Goal: Task Accomplishment & Management: Use online tool/utility

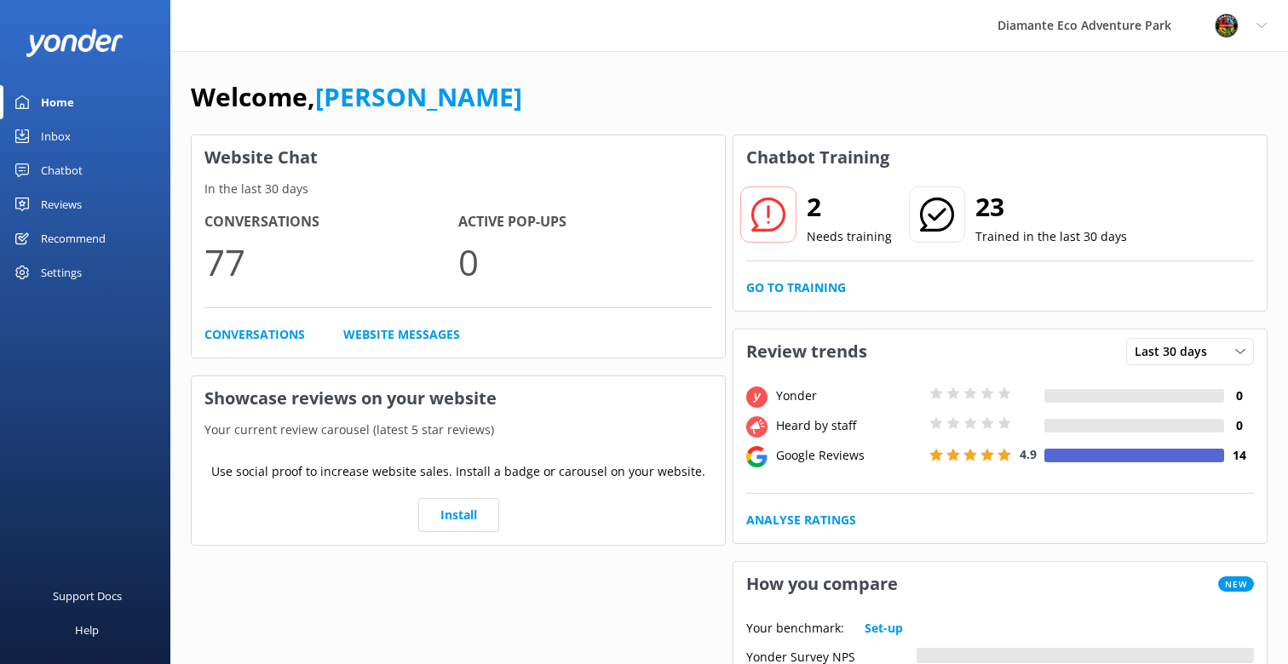
click at [763, 298] on div "2 Needs training 23 Trained in the last 30 days Go to Training" at bounding box center [999, 245] width 533 height 131
click at [792, 292] on link "Go to Training" at bounding box center [796, 287] width 100 height 19
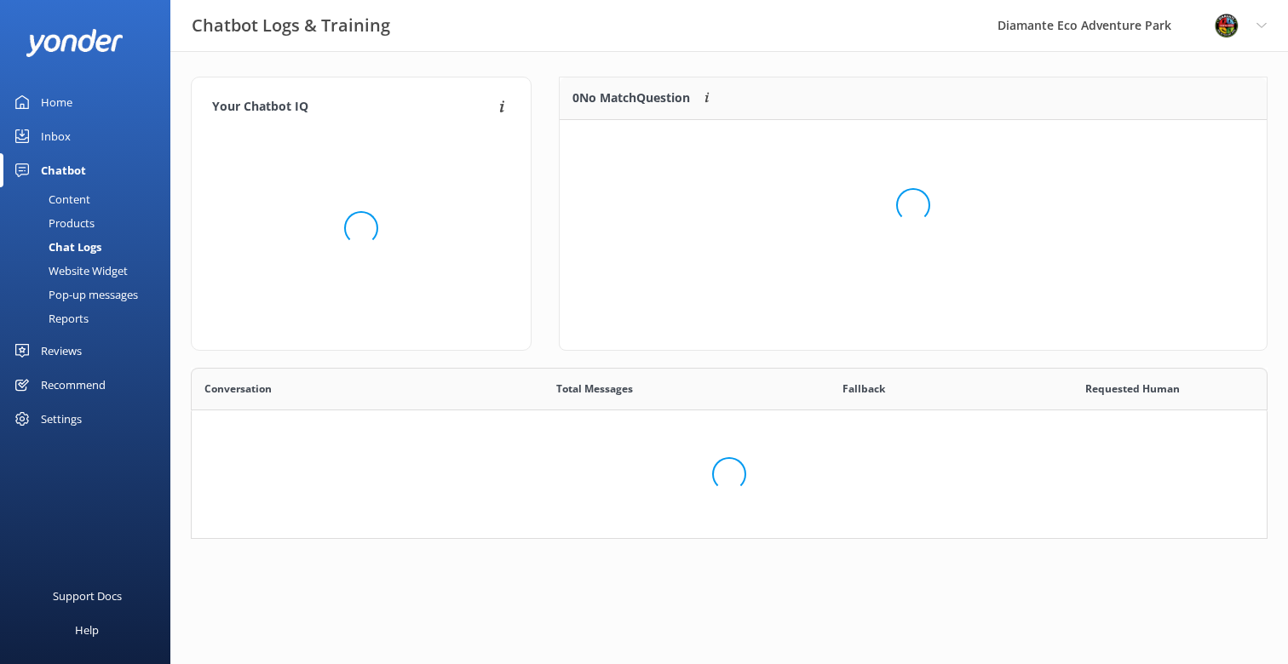
scroll to position [171, 1076]
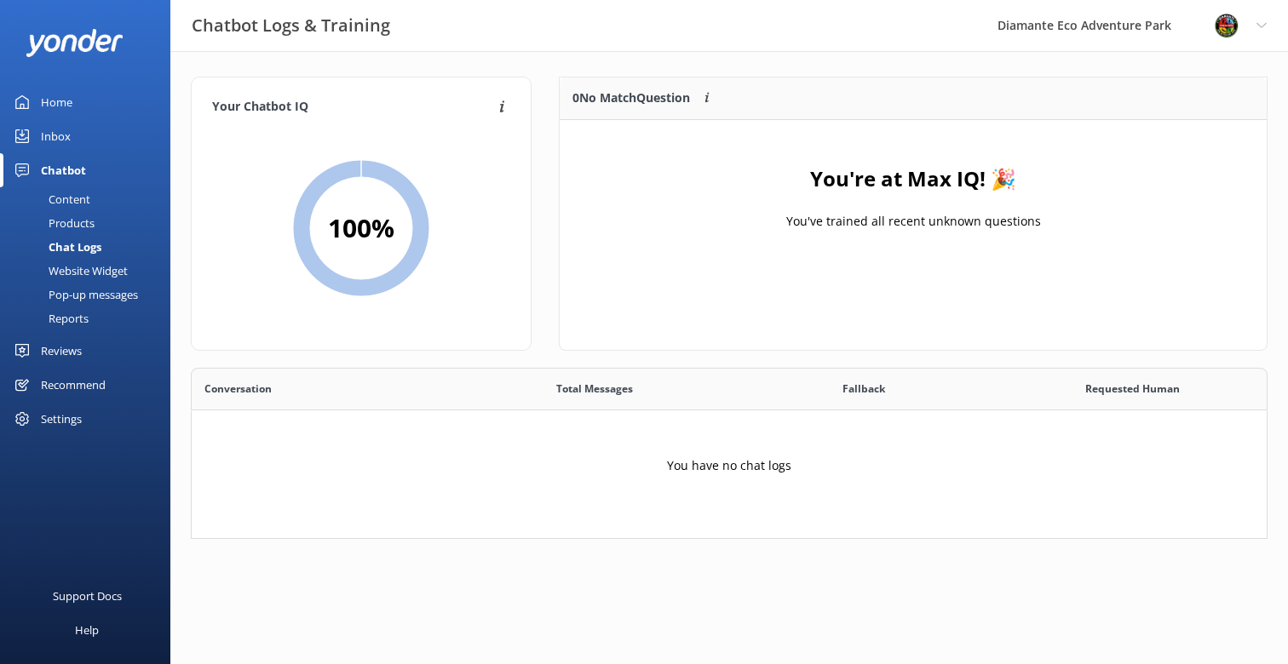
click at [56, 95] on div "Home" at bounding box center [57, 102] width 32 height 34
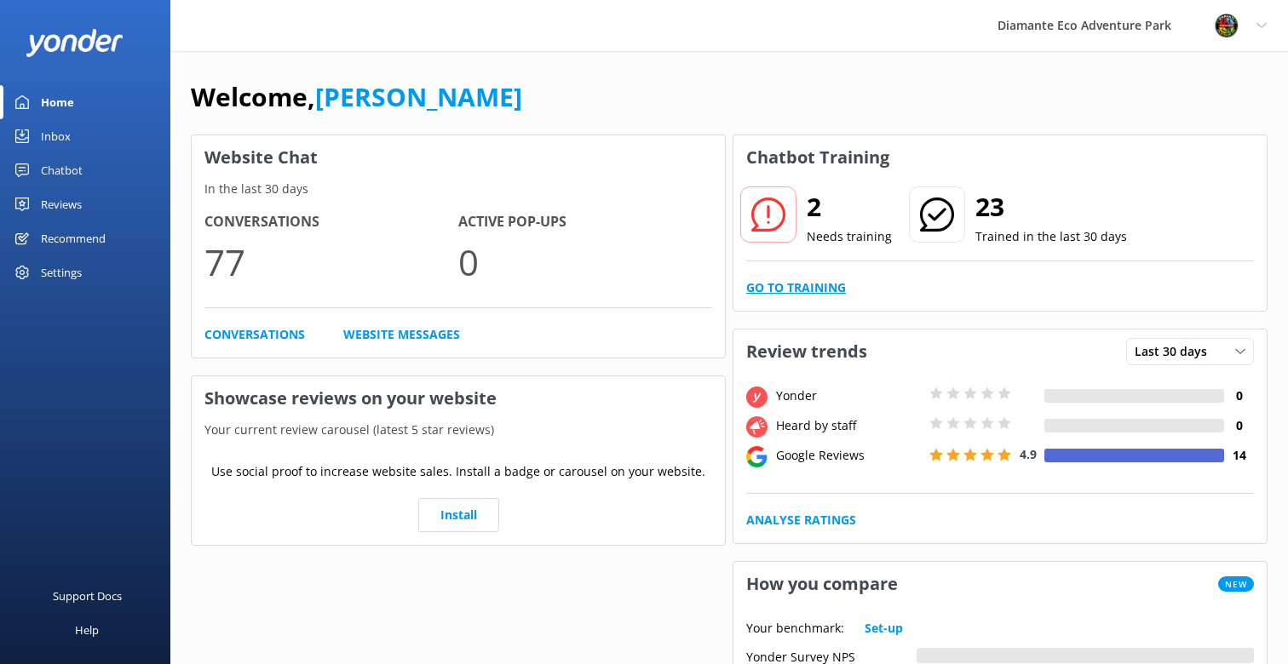
click at [790, 284] on link "Go to Training" at bounding box center [796, 287] width 100 height 19
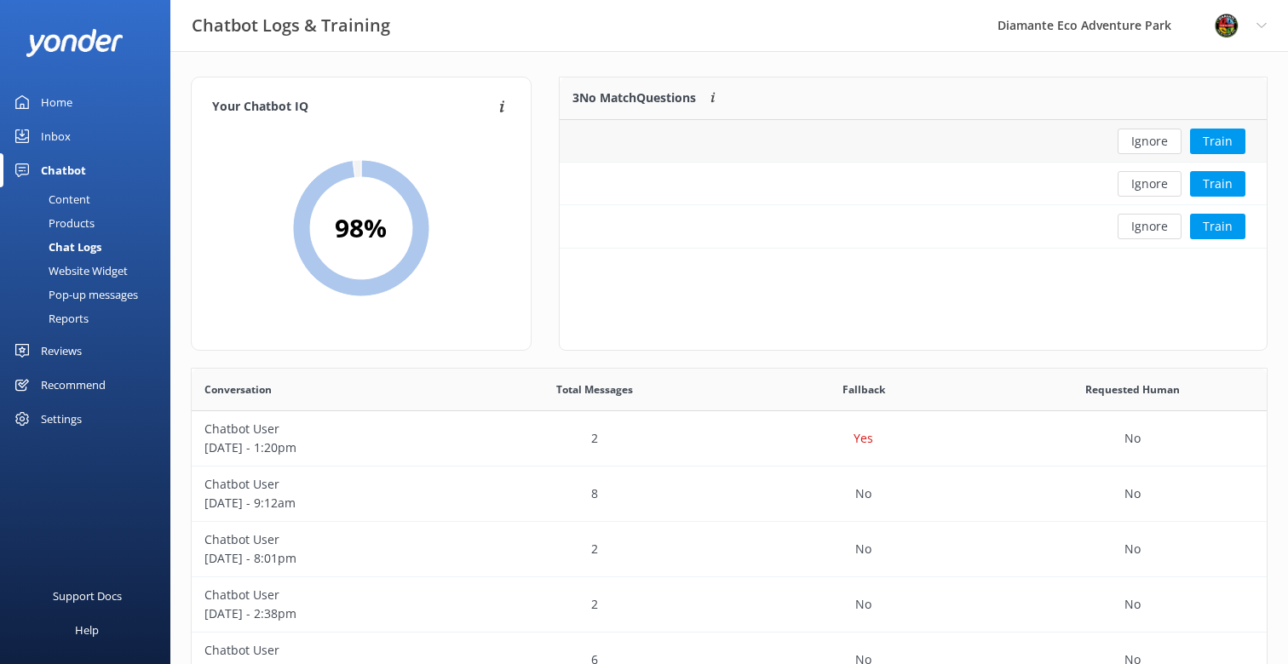
click at [928, 151] on div "row" at bounding box center [827, 141] width 536 height 43
click at [599, 132] on div "row" at bounding box center [827, 141] width 536 height 43
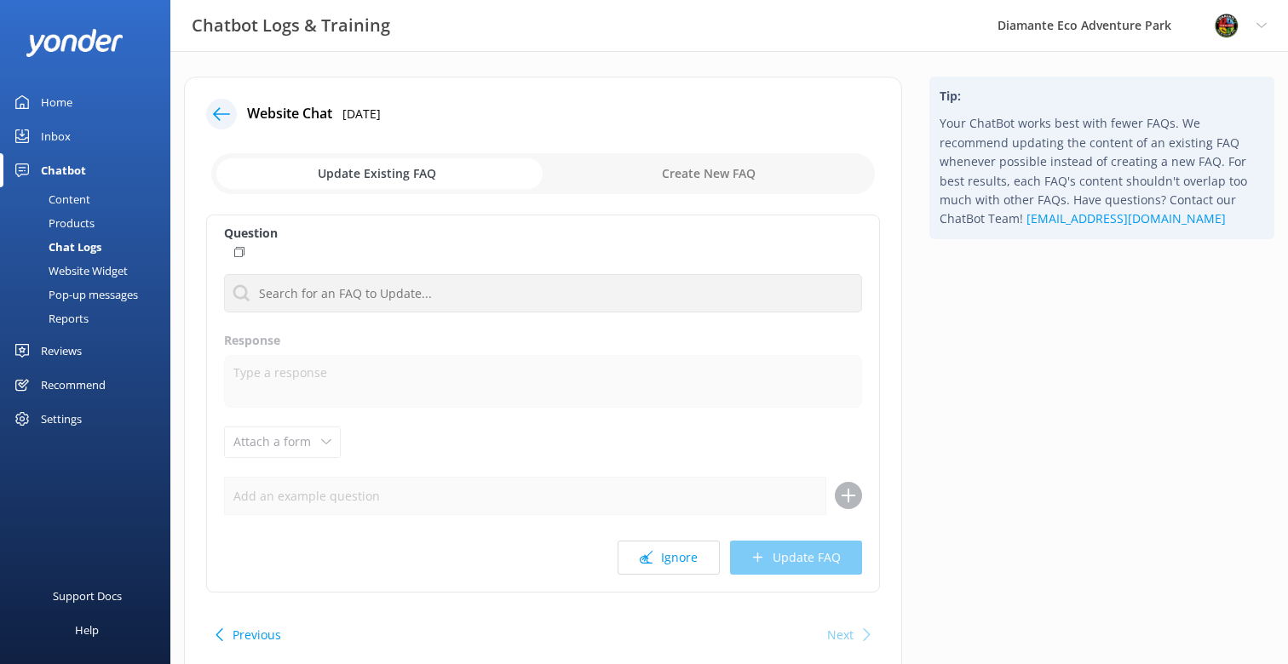
scroll to position [66, 0]
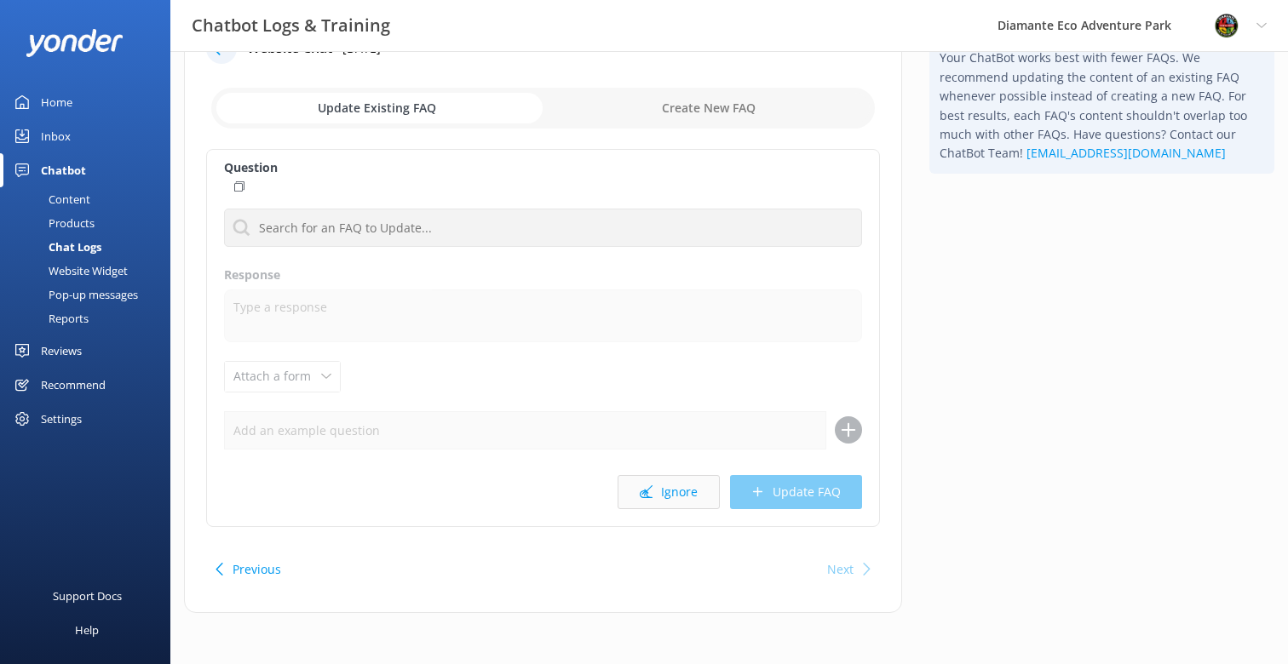
click at [665, 484] on button "Ignore" at bounding box center [668, 492] width 102 height 34
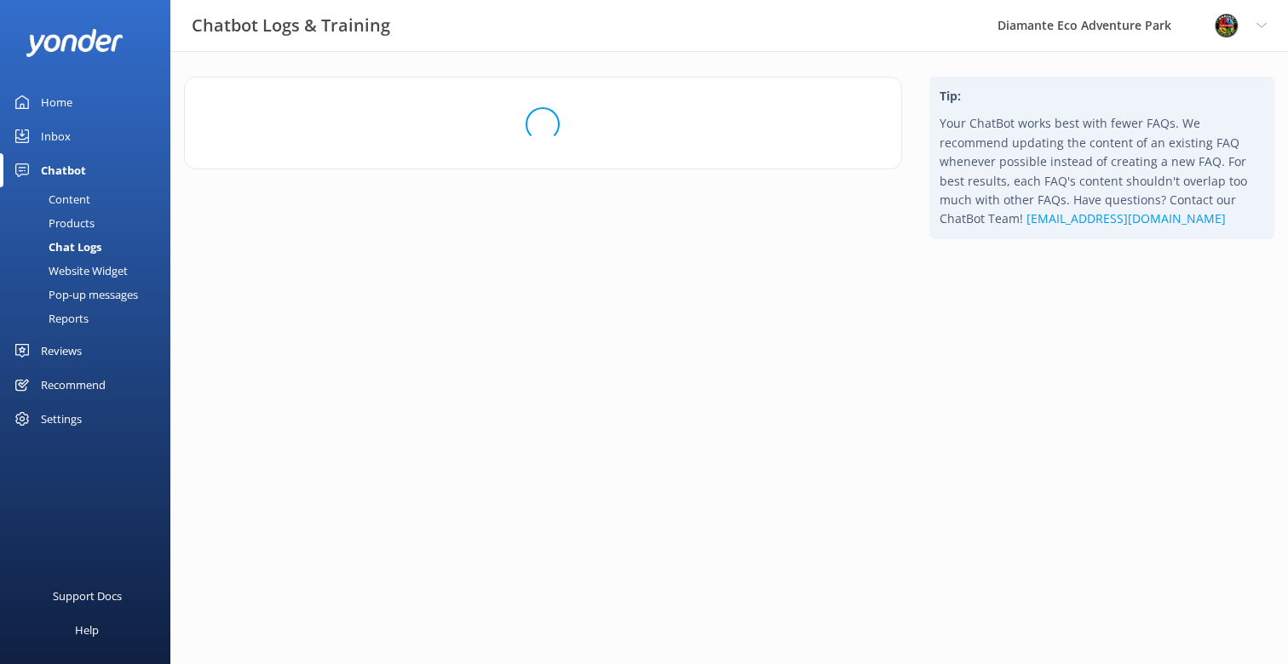
click at [47, 136] on div "Inbox" at bounding box center [56, 136] width 30 height 34
click at [49, 130] on div "Inbox" at bounding box center [56, 136] width 30 height 34
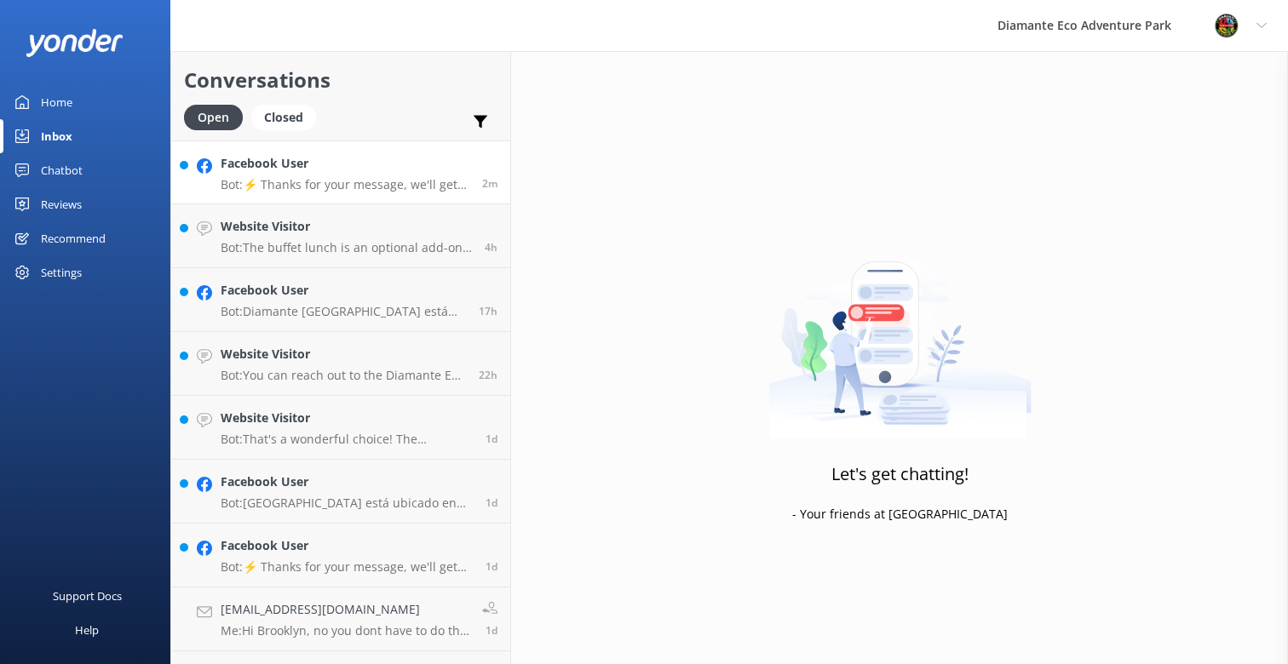
click at [318, 177] on p "Bot: ⚡ Thanks for your message, we'll get back to you as soon as we can. You're…" at bounding box center [345, 184] width 249 height 15
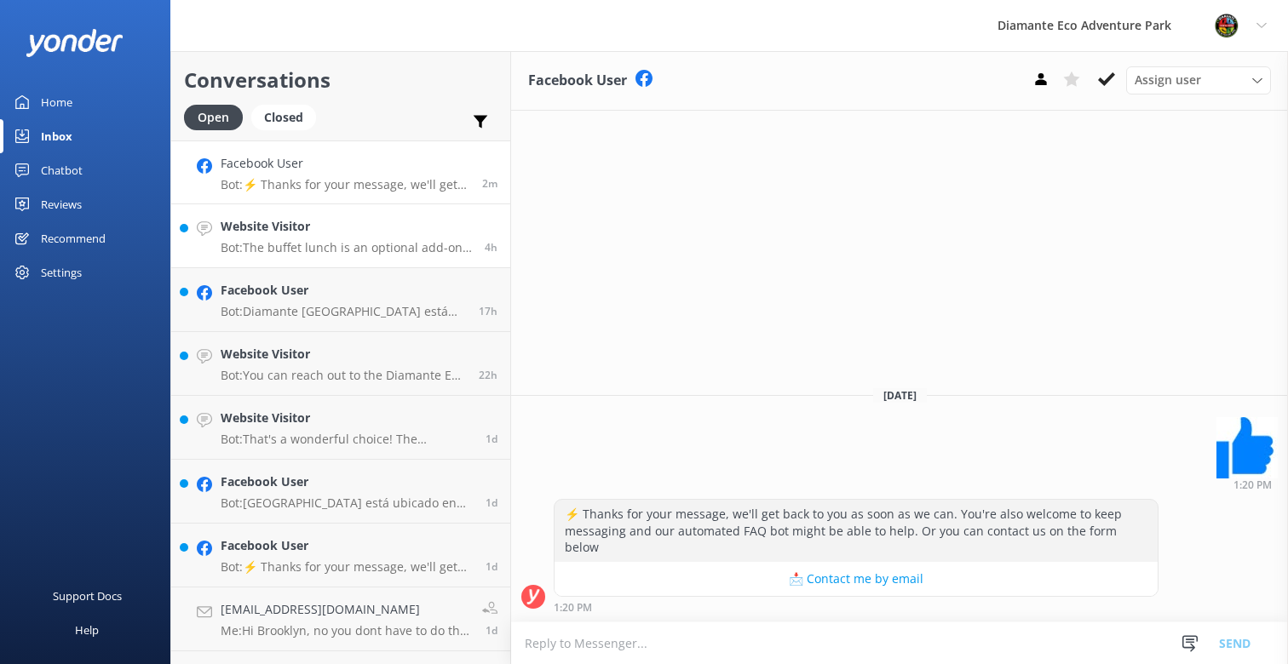
click at [295, 249] on p "Bot: The buffet lunch is an optional add-on, and its cost isn't specified in th…" at bounding box center [346, 247] width 251 height 15
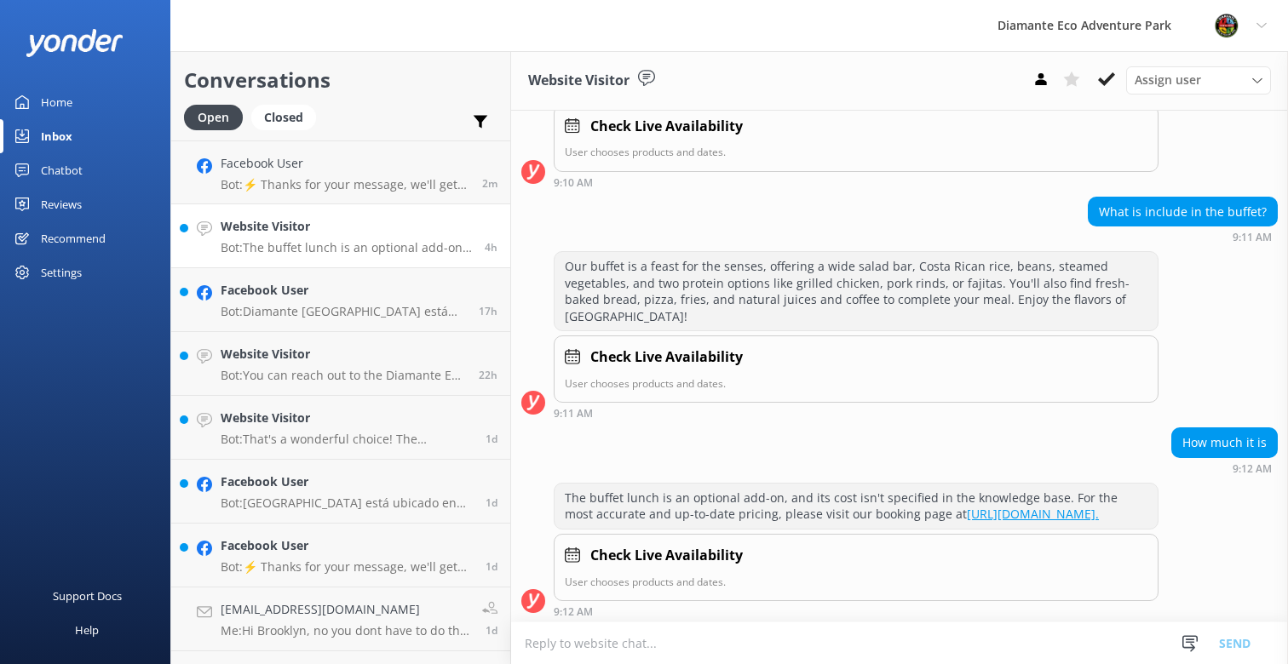
scroll to position [474, 0]
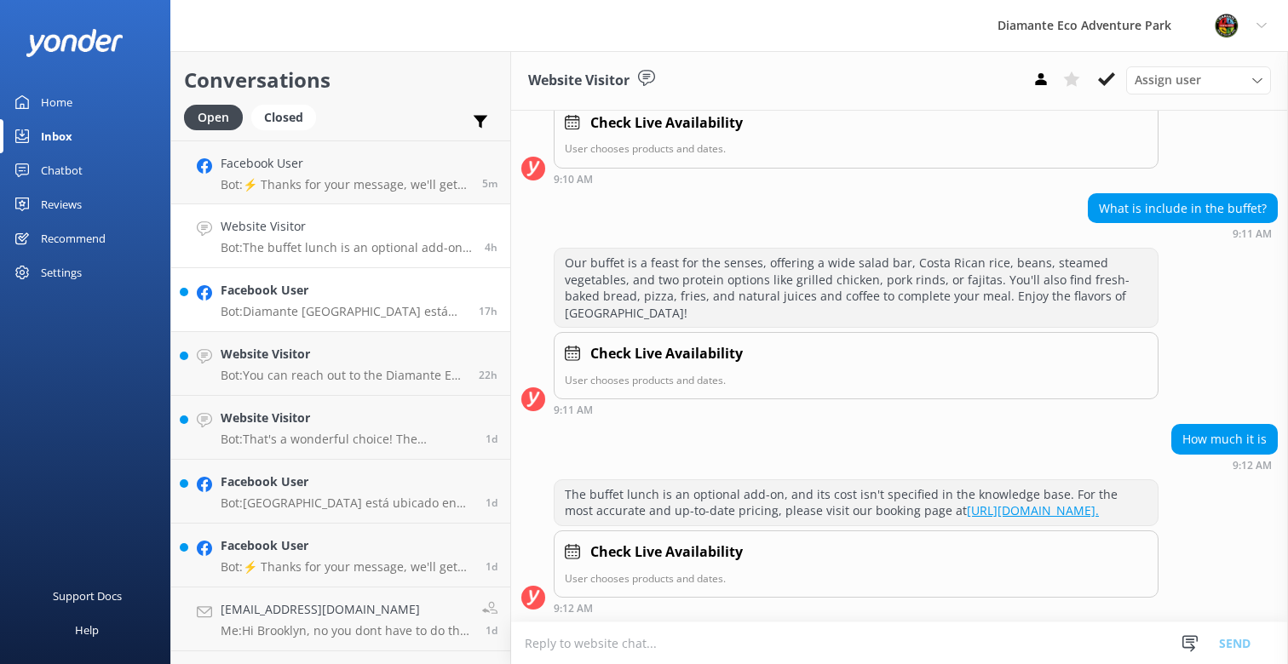
click at [292, 301] on div "Facebook User Bot: Diamante Eco Adventure Park está abierto al público los siet…" at bounding box center [343, 299] width 245 height 37
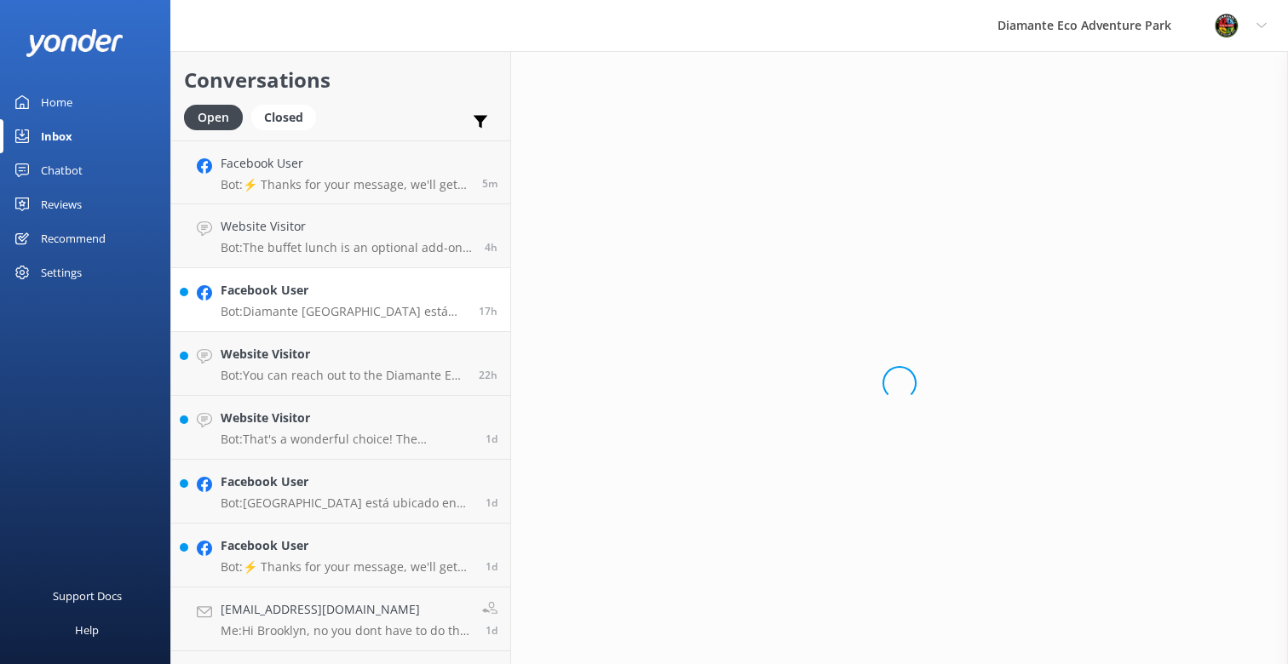
click at [61, 165] on div "Chatbot" at bounding box center [62, 170] width 42 height 34
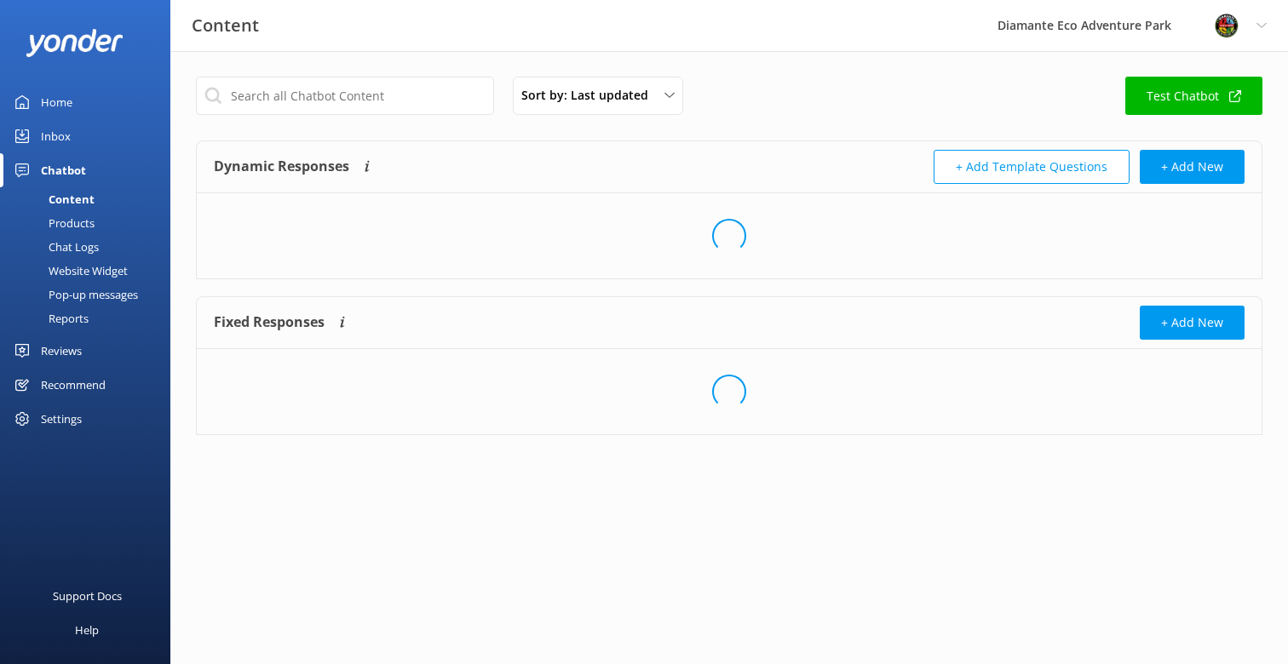
click at [72, 318] on div "Reports" at bounding box center [49, 319] width 78 height 24
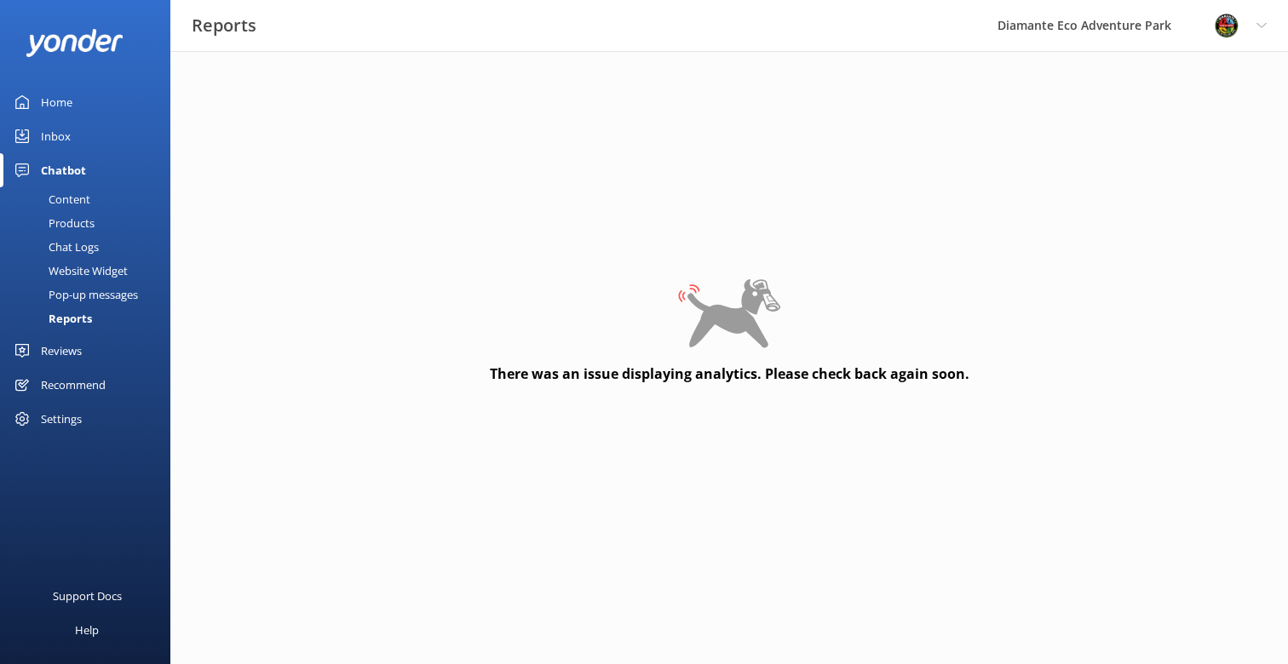
click at [71, 317] on div "Reports" at bounding box center [51, 319] width 82 height 24
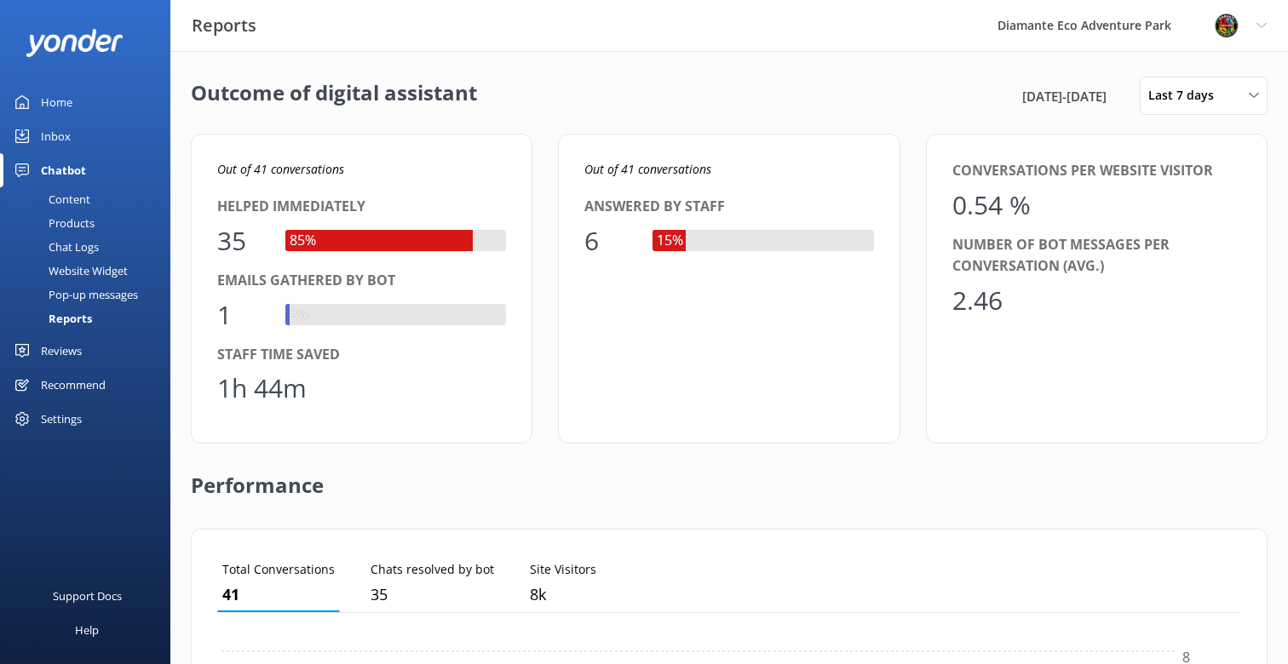
click at [73, 198] on div "Content" at bounding box center [50, 199] width 80 height 24
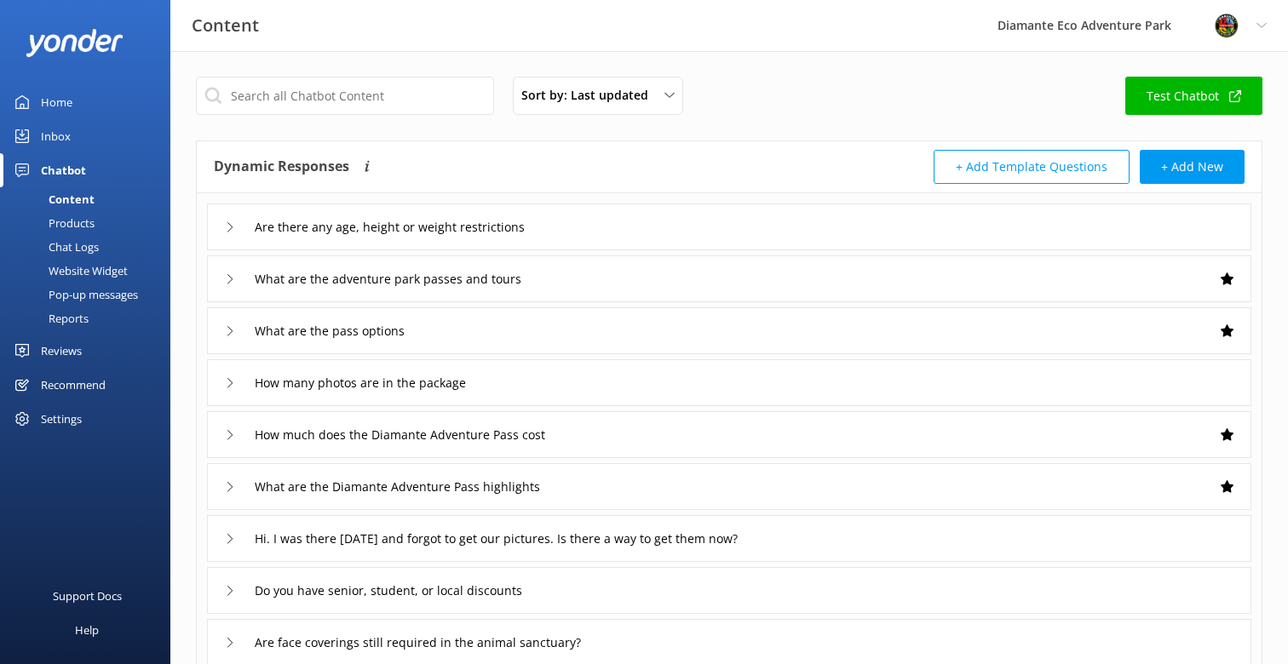
click at [65, 106] on div "Home" at bounding box center [57, 102] width 32 height 34
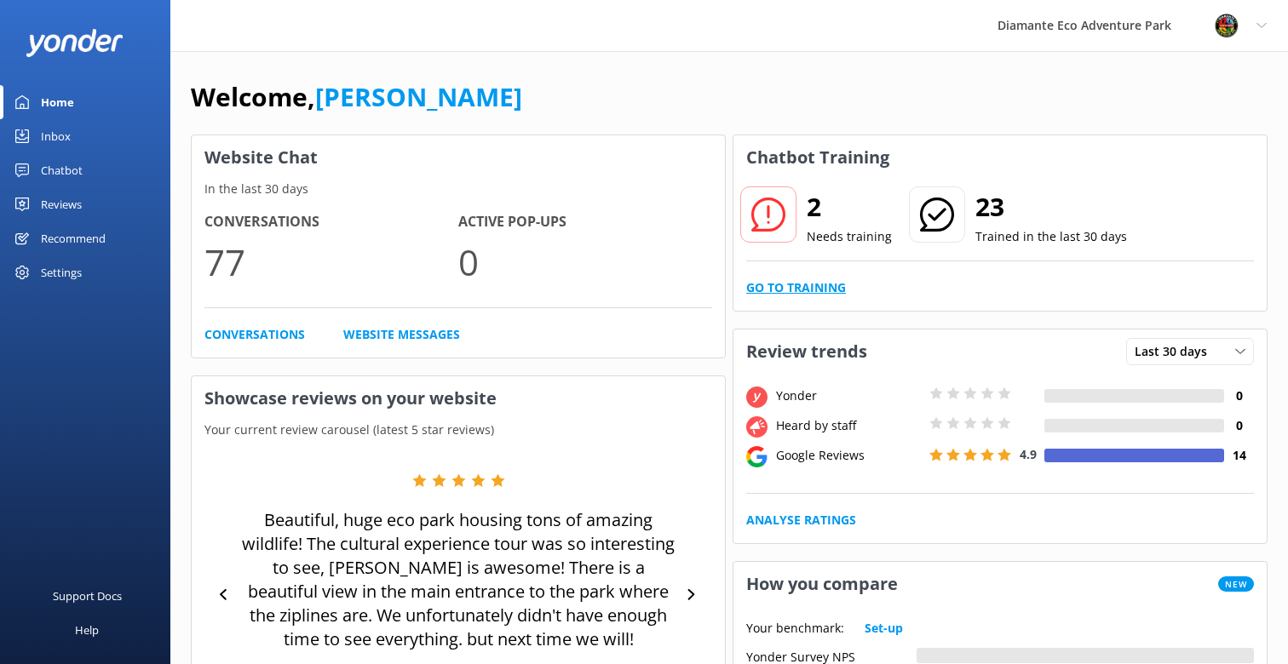
click at [762, 280] on link "Go to Training" at bounding box center [796, 287] width 100 height 19
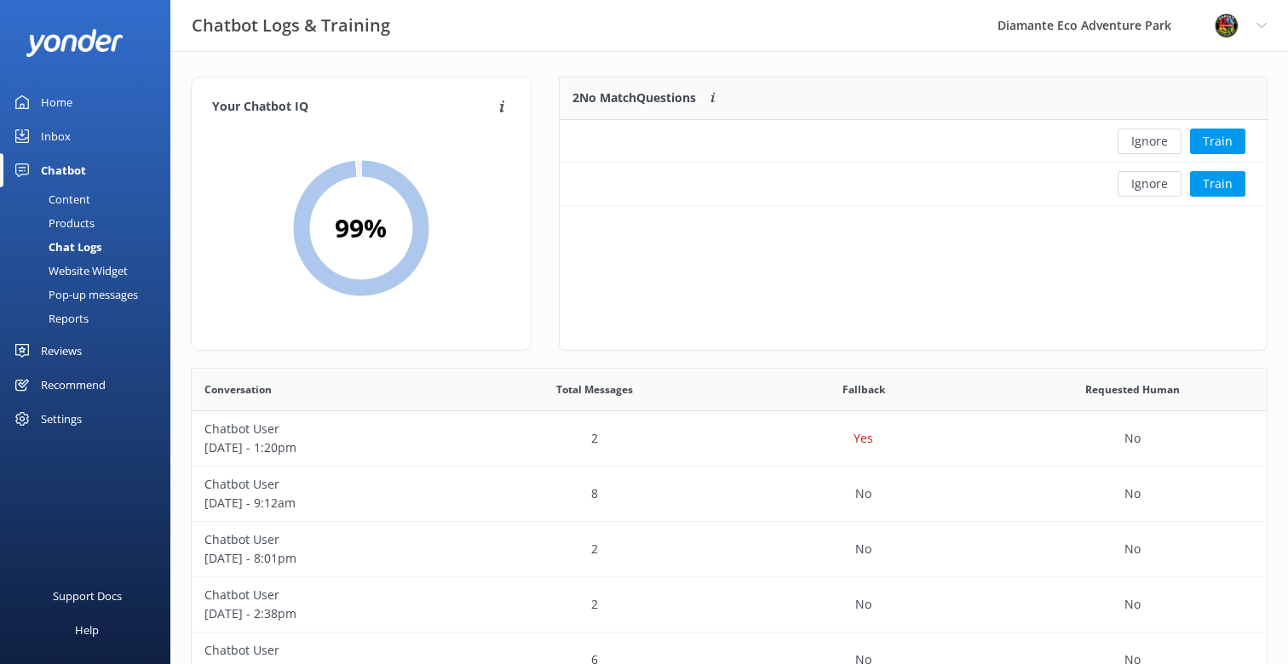
scroll to position [129, 707]
click at [1221, 146] on button "Train" at bounding box center [1217, 142] width 55 height 26
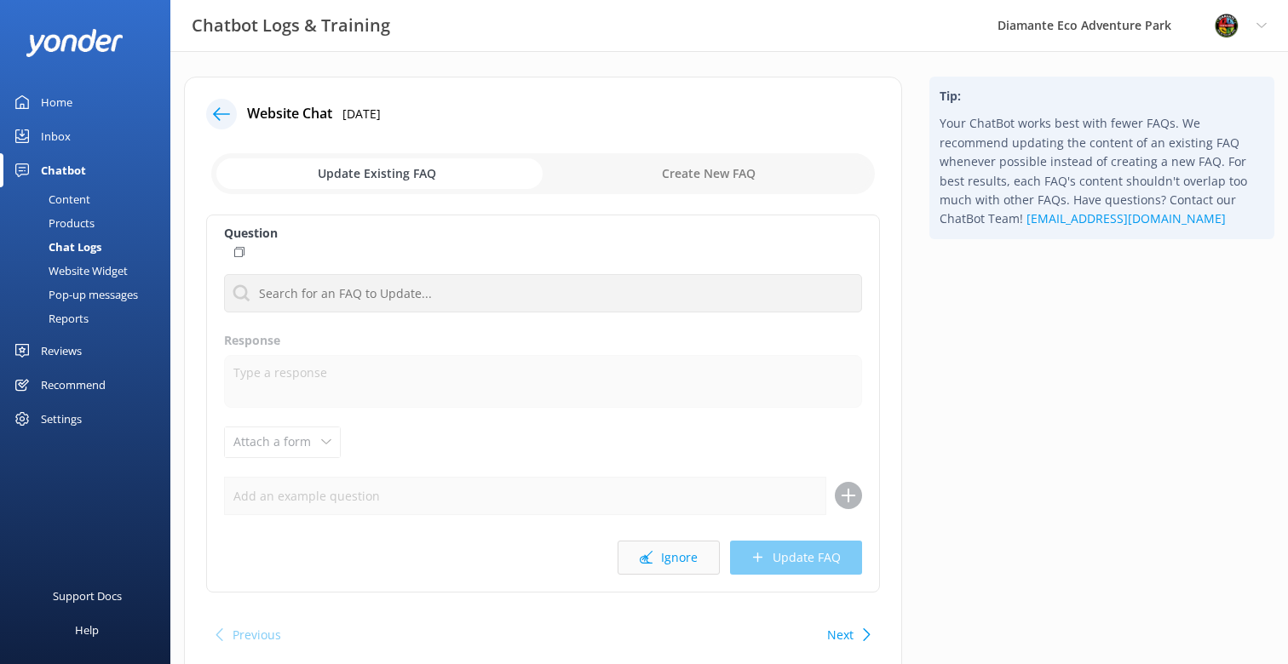
click at [684, 564] on button "Ignore" at bounding box center [668, 558] width 102 height 34
click at [691, 563] on button "Ignore" at bounding box center [668, 558] width 102 height 34
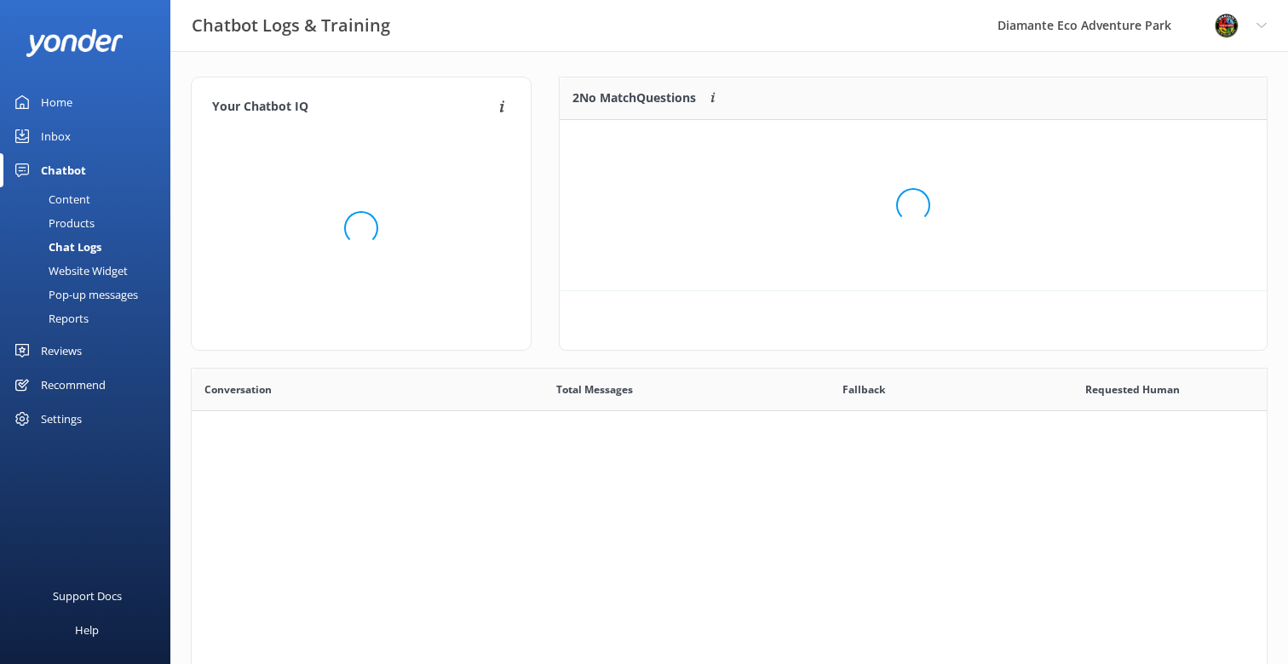
scroll to position [213, 707]
